Goal: Task Accomplishment & Management: Use online tool/utility

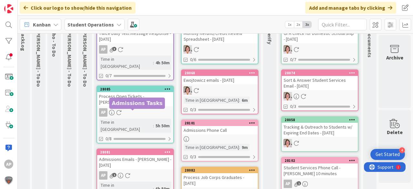
scroll to position [0, 23]
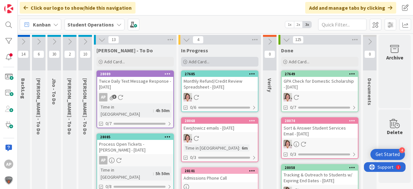
click at [218, 60] on div "Add Card..." at bounding box center [219, 62] width 77 height 10
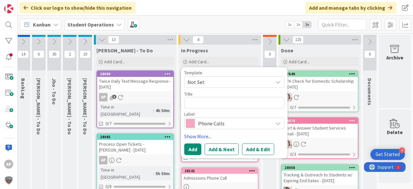
click at [213, 88] on span "Not Set" at bounding box center [234, 82] width 100 height 12
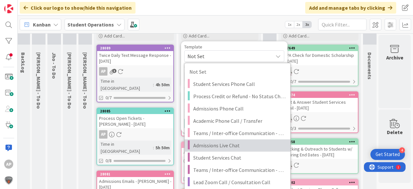
scroll to position [52, 23]
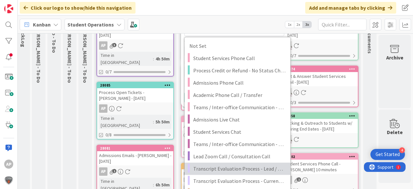
click at [260, 166] on span "Transcript Evaluation Process - Lead / New Student" at bounding box center [239, 168] width 92 height 8
type textarea "x"
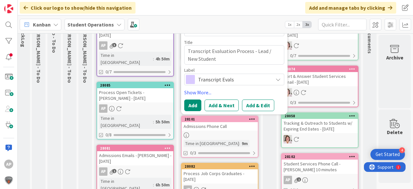
scroll to position [0, 23]
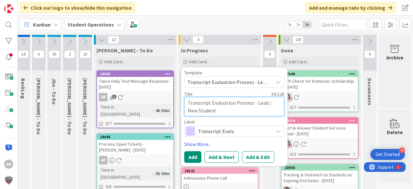
click at [231, 111] on textarea "Transcript Evaluation Process - Lead / New Student" at bounding box center [234, 106] width 100 height 19
type textarea "Transcript Evaluation Process - Lead / New Student"
type textarea "x"
type textarea "Transcript Evaluation Process - Lead / New Student -"
type textarea "x"
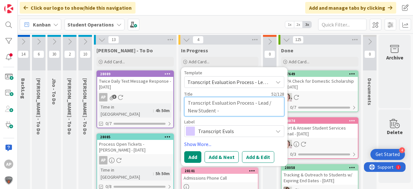
type textarea "Transcript Evaluation Process - Lead / New Student -"
type textarea "x"
type textarea "Transcript Evaluation Process - Lead / New Student - D"
type textarea "x"
type textarea "Transcript Evaluation Process - Lead / New Student - De"
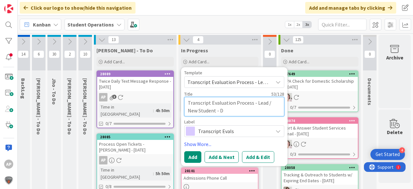
type textarea "x"
type textarea "Transcript Evaluation Process - Lead / New Student - Des"
type textarea "x"
type textarea "Transcript Evaluation Process - Lead / New Student - Desi"
type textarea "x"
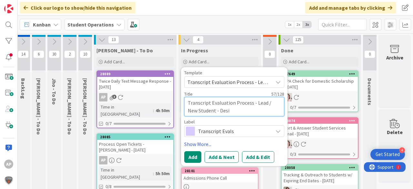
type textarea "Transcript Evaluation Process - Lead / New Student - [PERSON_NAME]"
type textarea "x"
type textarea "Transcript Evaluation Process - Lead / New Student - Desira"
type textarea "x"
type textarea "Transcript Evaluation Process - Lead / New Student - [PERSON_NAME]"
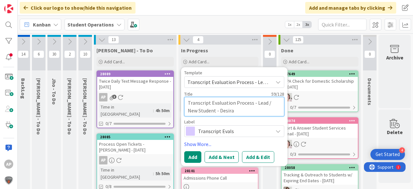
type textarea "x"
type textarea "Transcript Evaluation Process - Lead / New Student - [PERSON_NAME]"
type textarea "x"
type textarea "Transcript Evaluation Process - Lead / New Student - [PERSON_NAME]"
type textarea "x"
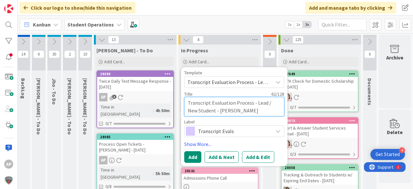
type textarea "Transcript Evaluation Process - Lead / New Student - [PERSON_NAME]"
type textarea "x"
type textarea "Transcript Evaluation Process - Lead / New Student - [PERSON_NAME]"
type textarea "x"
type textarea "Transcript Evaluation Process - Lead / New Student - [PERSON_NAME]"
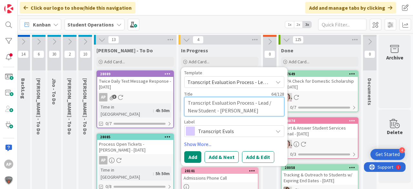
type textarea "x"
type textarea "Transcript Evaluation Process - Lead / New Student - [PERSON_NAME]"
type textarea "x"
type textarea "Transcript Evaluation Process - Lead / New Student - [PERSON_NAME]"
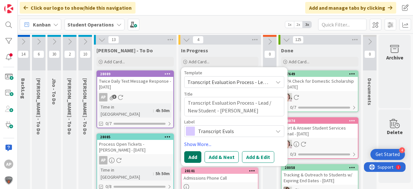
click at [188, 157] on button "Add" at bounding box center [192, 157] width 17 height 12
